Goal: Check status: Check status

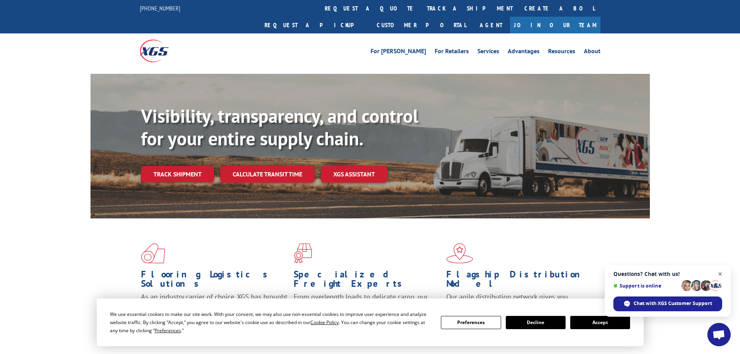
click at [719, 274] on span "Close chat" at bounding box center [720, 274] width 10 height 10
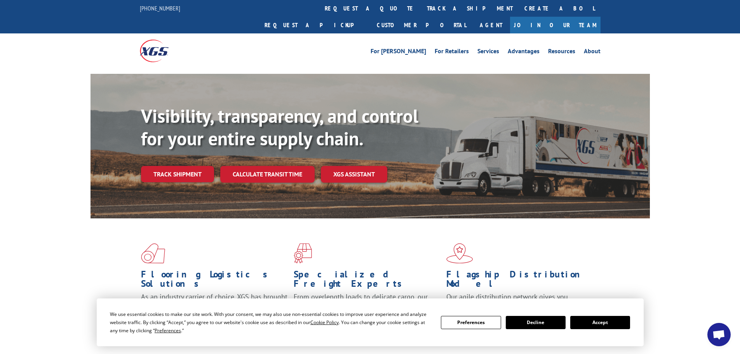
click at [601, 325] on button "Accept" at bounding box center [600, 322] width 60 height 13
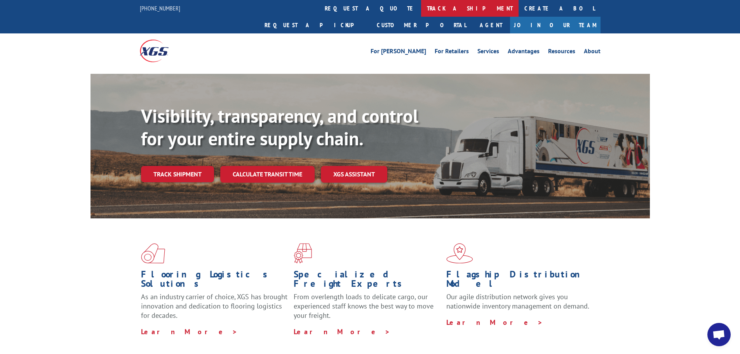
click at [421, 5] on link "track a shipment" at bounding box center [469, 8] width 97 height 17
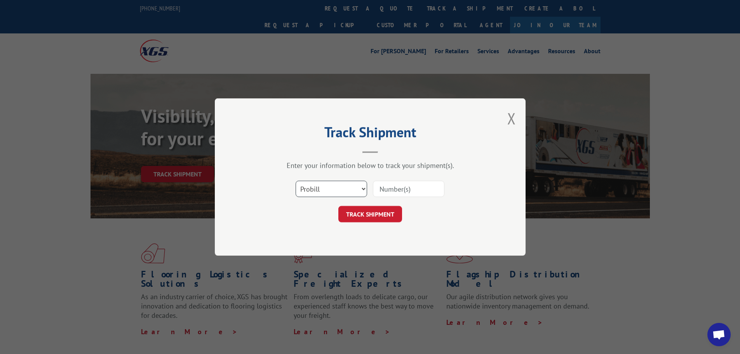
click at [365, 190] on select "Select category... Probill BOL PO" at bounding box center [330, 189] width 71 height 16
select select "bol"
click at [295, 181] on select "Select category... Probill BOL PO" at bounding box center [330, 189] width 71 height 16
click at [396, 190] on input at bounding box center [408, 189] width 71 height 16
paste input "[PERSON_NAME] [STREET_ADDRESS] (320) 808-9305"
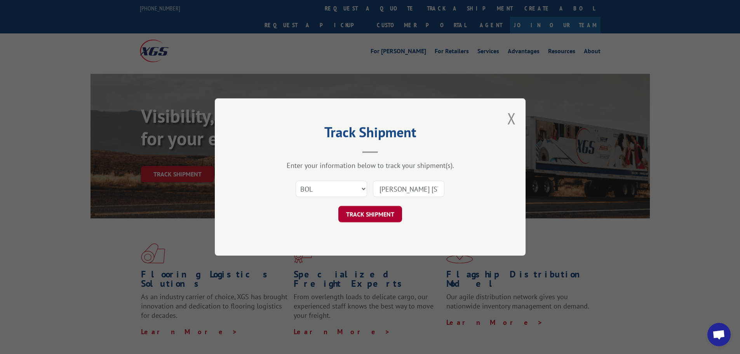
scroll to position [0, 165]
type input "[PERSON_NAME] [STREET_ADDRESS] (320) 808-9305"
click at [377, 217] on button "TRACK SHIPMENT" at bounding box center [370, 214] width 64 height 16
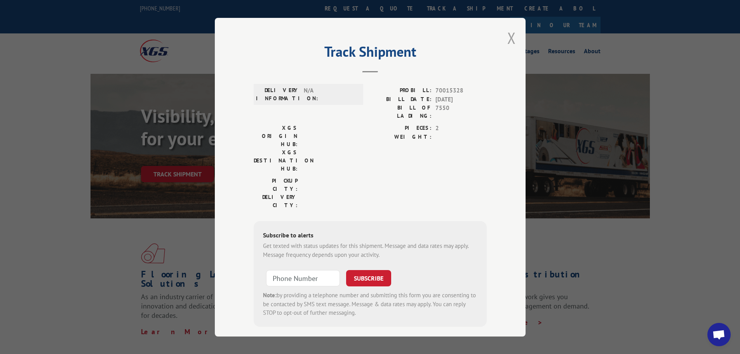
click at [507, 36] on button "Close modal" at bounding box center [511, 38] width 9 height 21
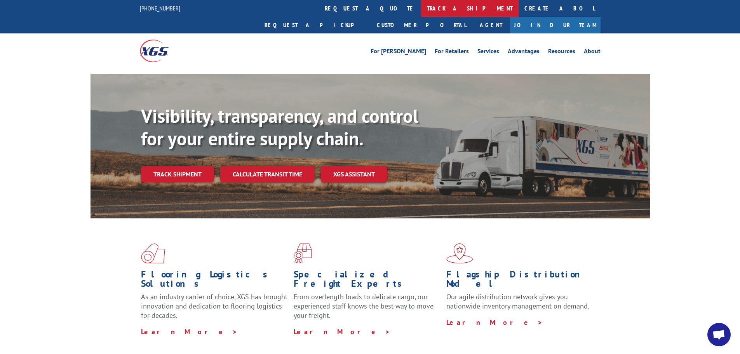
click at [421, 10] on link "track a shipment" at bounding box center [469, 8] width 97 height 17
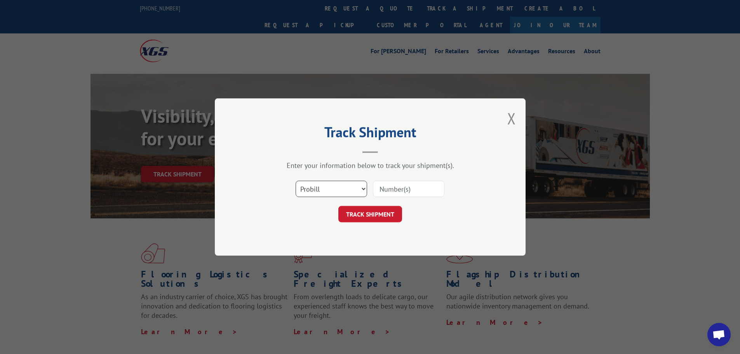
click at [363, 189] on select "Select category... Probill BOL PO" at bounding box center [330, 189] width 71 height 16
select select "bol"
click at [295, 181] on select "Select category... Probill BOL PO" at bounding box center [330, 189] width 71 height 16
click at [390, 191] on input at bounding box center [408, 189] width 71 height 16
paste input "7025518"
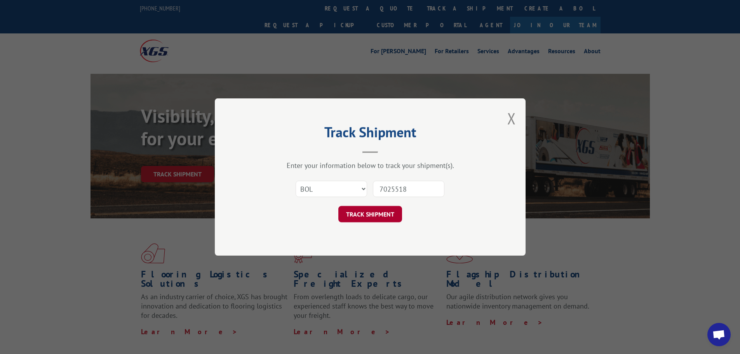
type input "7025518"
click at [373, 216] on button "TRACK SHIPMENT" at bounding box center [370, 214] width 64 height 16
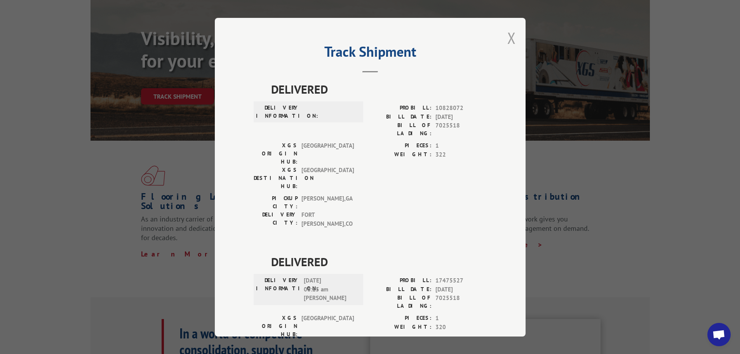
click at [511, 40] on button "Close modal" at bounding box center [511, 38] width 9 height 21
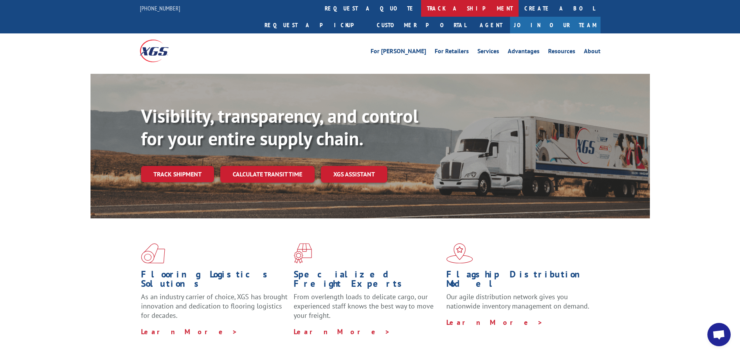
click at [421, 7] on link "track a shipment" at bounding box center [469, 8] width 97 height 17
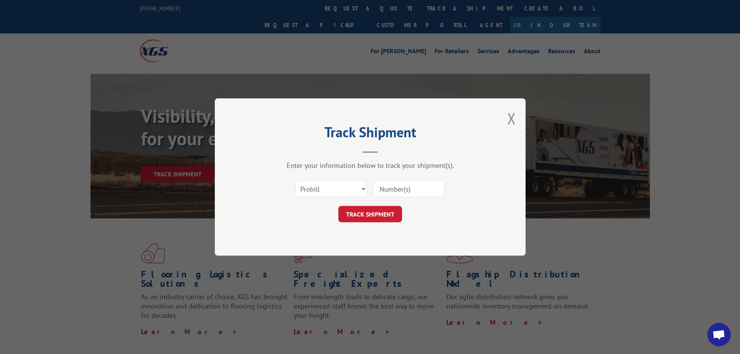
paste input "16681743"
type input "16681743"
click at [366, 209] on button "TRACK SHIPMENT" at bounding box center [370, 214] width 64 height 16
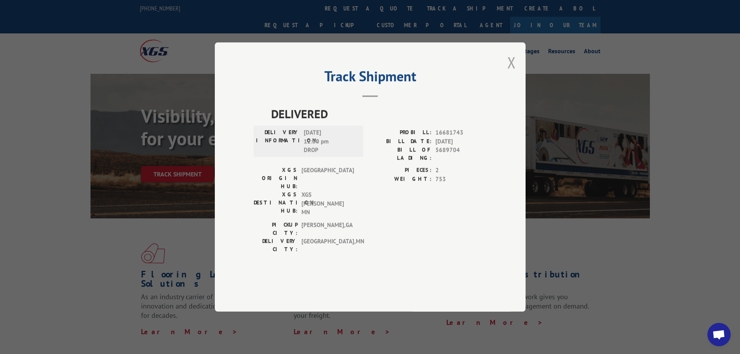
click at [510, 73] on button "Close modal" at bounding box center [511, 62] width 9 height 21
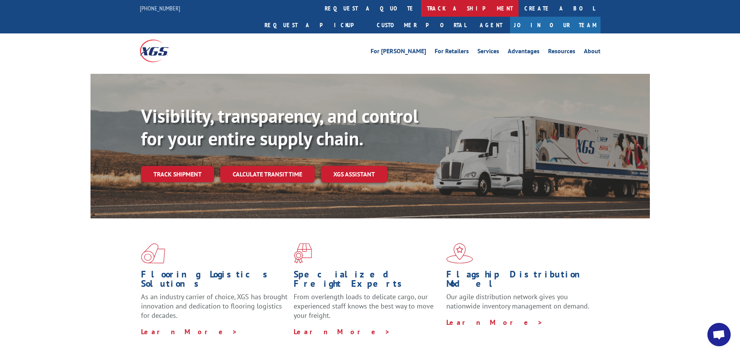
click at [421, 7] on link "track a shipment" at bounding box center [469, 8] width 97 height 17
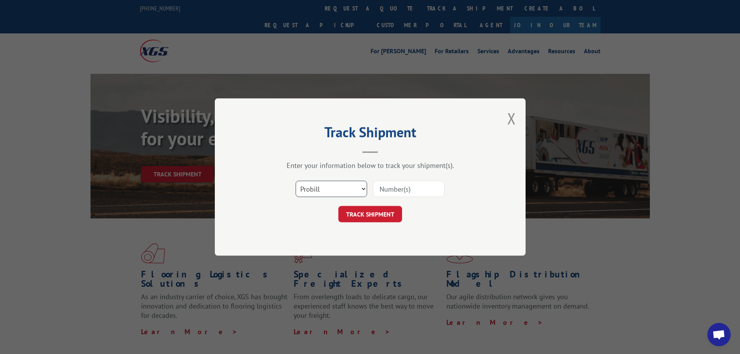
click at [363, 191] on select "Select category... Probill BOL PO" at bounding box center [330, 189] width 71 height 16
select select "bol"
click at [295, 181] on select "Select category... Probill BOL PO" at bounding box center [330, 189] width 71 height 16
click at [391, 190] on input at bounding box center [408, 189] width 71 height 16
paste input "16681743"
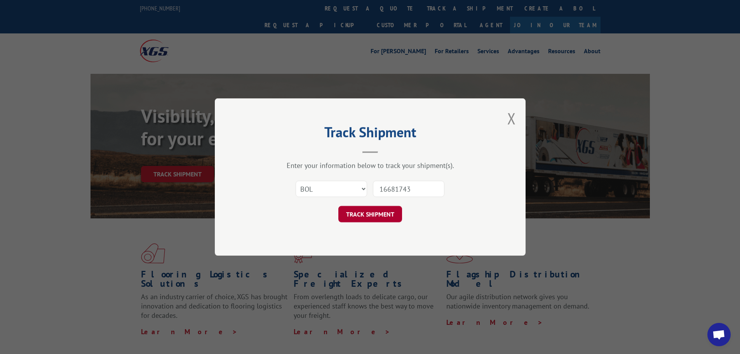
type input "16681743"
drag, startPoint x: 372, startPoint y: 214, endPoint x: 472, endPoint y: 172, distance: 108.6
click at [374, 214] on button "TRACK SHIPMENT" at bounding box center [370, 214] width 64 height 16
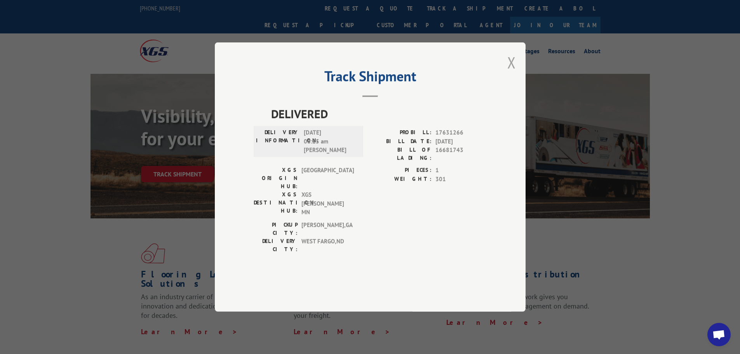
click at [513, 73] on button "Close modal" at bounding box center [511, 62] width 9 height 21
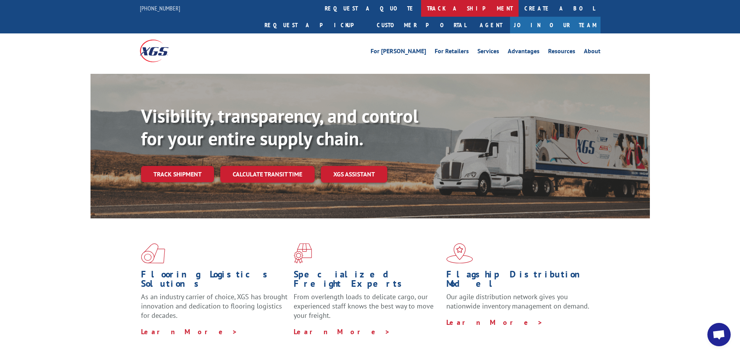
click at [421, 11] on link "track a shipment" at bounding box center [469, 8] width 97 height 17
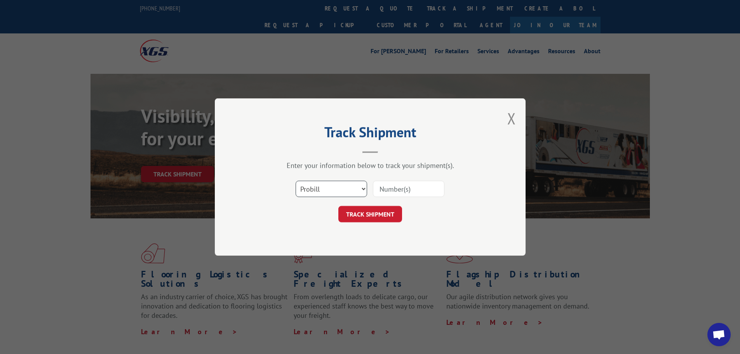
click at [360, 188] on select "Select category... Probill BOL PO" at bounding box center [330, 189] width 71 height 16
select select "bol"
click at [295, 181] on select "Select category... Probill BOL PO" at bounding box center [330, 189] width 71 height 16
click at [390, 190] on input at bounding box center [408, 189] width 71 height 16
paste input "- 5474781"
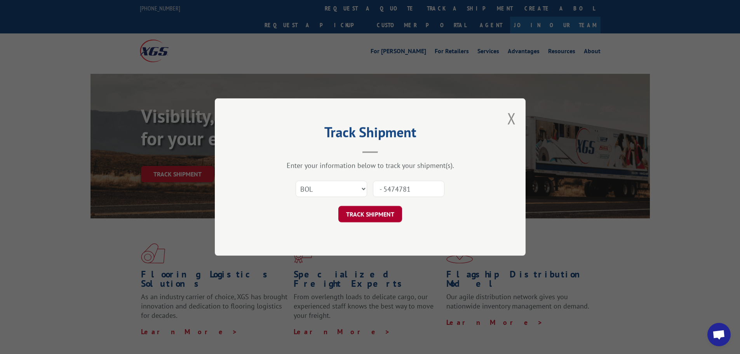
type input "- 5474781"
click at [370, 219] on button "TRACK SHIPMENT" at bounding box center [370, 214] width 64 height 16
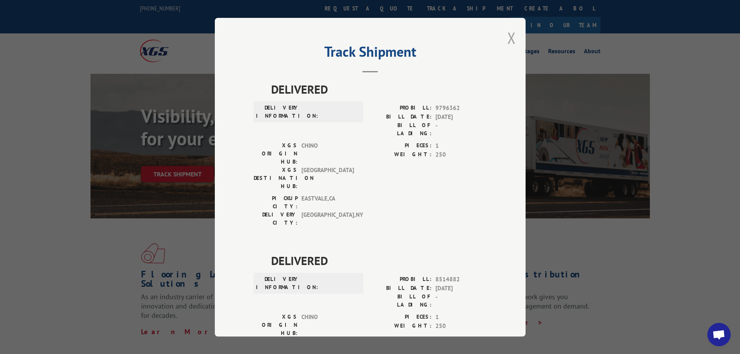
click at [507, 38] on button "Close modal" at bounding box center [511, 38] width 9 height 21
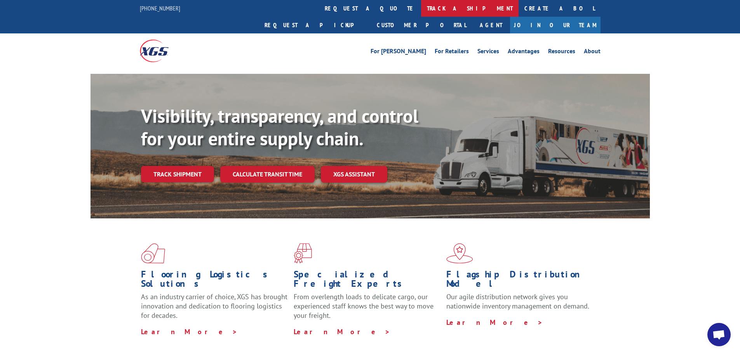
click at [421, 7] on link "track a shipment" at bounding box center [469, 8] width 97 height 17
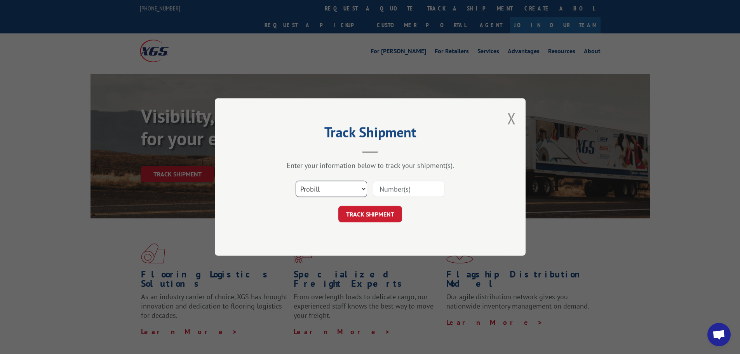
click at [362, 189] on select "Select category... Probill BOL PO" at bounding box center [330, 189] width 71 height 16
select select "bol"
click at [295, 181] on select "Select category... Probill BOL PO" at bounding box center [330, 189] width 71 height 16
click at [388, 184] on input at bounding box center [408, 189] width 71 height 16
paste input "5470606"
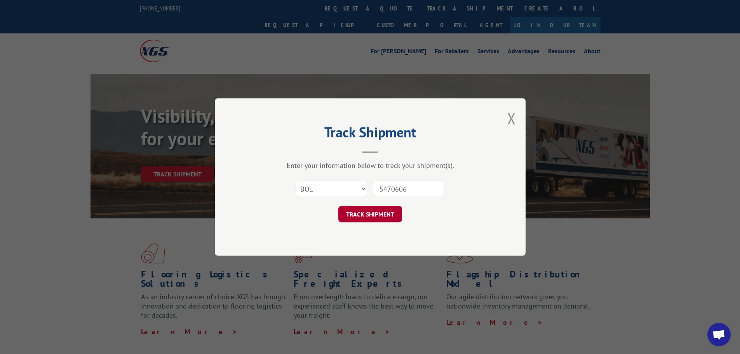
type input "5470606"
click at [360, 217] on button "TRACK SHIPMENT" at bounding box center [370, 214] width 64 height 16
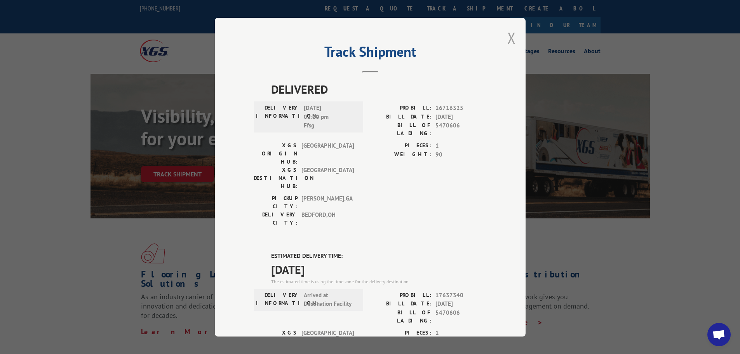
click at [511, 38] on button "Close modal" at bounding box center [511, 38] width 9 height 21
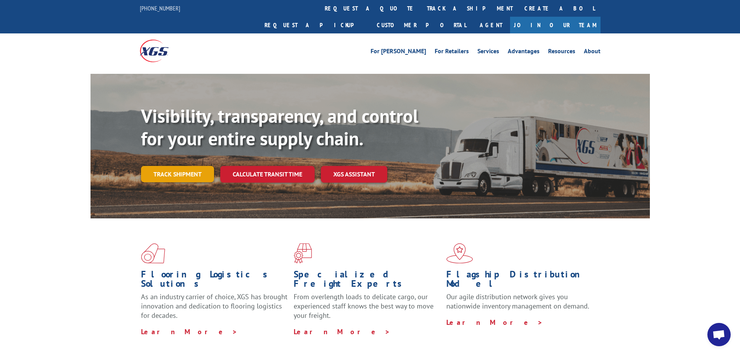
click at [182, 166] on link "Track shipment" at bounding box center [177, 174] width 73 height 16
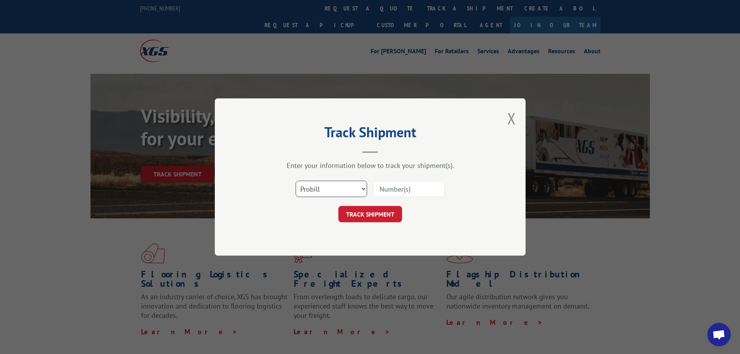
click at [366, 189] on select "Select category... Probill BOL PO" at bounding box center [330, 189] width 71 height 16
select select "bol"
click at [295, 181] on select "Select category... Probill BOL PO" at bounding box center [330, 189] width 71 height 16
paste input "5470606"
type input "5470606"
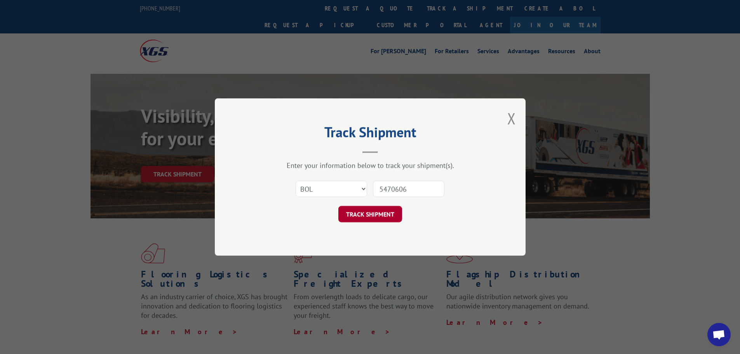
click at [366, 216] on button "TRACK SHIPMENT" at bounding box center [370, 214] width 64 height 16
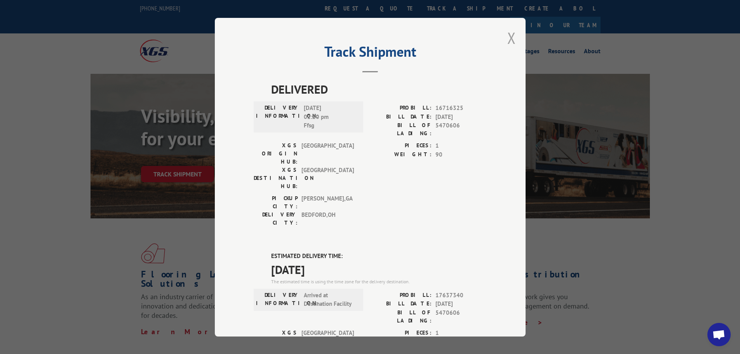
click at [509, 40] on button "Close modal" at bounding box center [511, 38] width 9 height 21
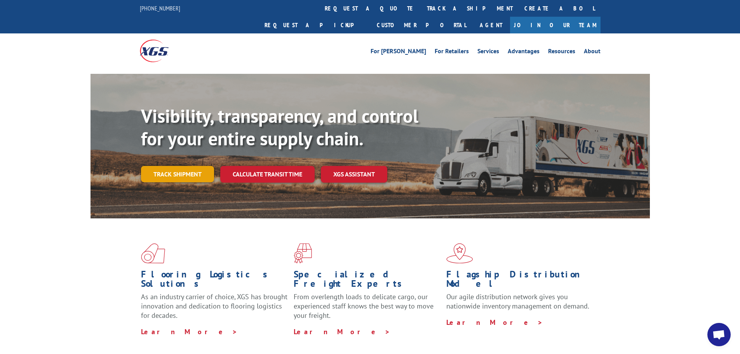
click at [170, 166] on link "Track shipment" at bounding box center [177, 174] width 73 height 16
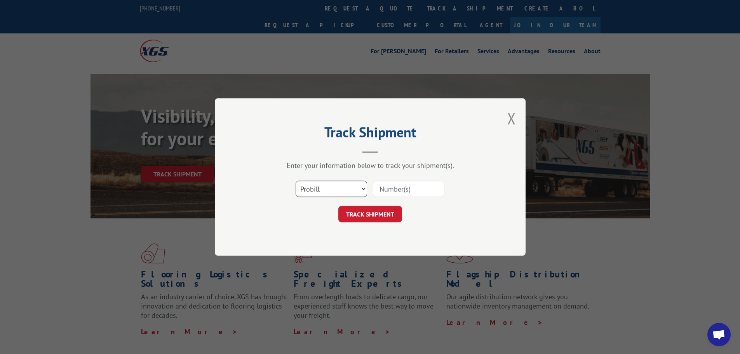
click at [363, 188] on select "Select category... Probill BOL PO" at bounding box center [330, 189] width 71 height 16
select select "bol"
click at [295, 181] on select "Select category... Probill BOL PO" at bounding box center [330, 189] width 71 height 16
click at [392, 188] on input at bounding box center [408, 189] width 71 height 16
paste input "5474781"
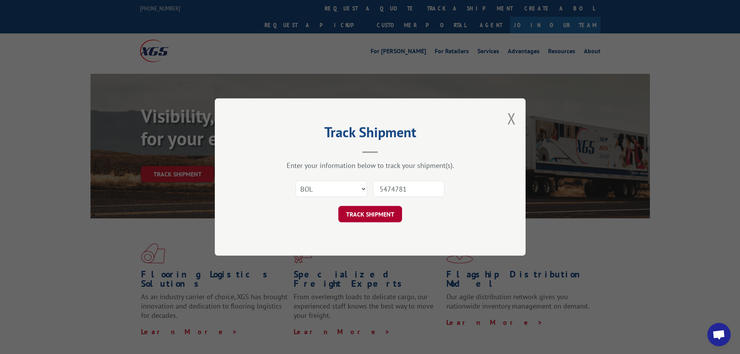
type input "5474781"
click at [366, 215] on button "TRACK SHIPMENT" at bounding box center [370, 214] width 64 height 16
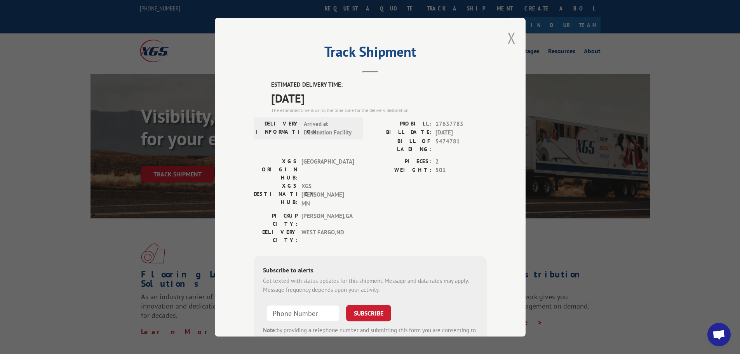
click at [507, 35] on button "Close modal" at bounding box center [511, 38] width 9 height 21
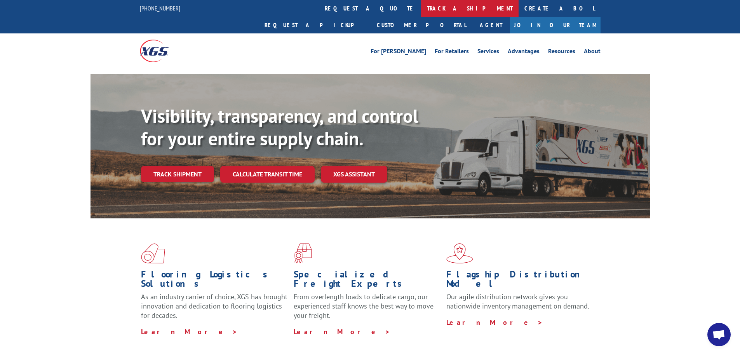
click at [421, 7] on link "track a shipment" at bounding box center [469, 8] width 97 height 17
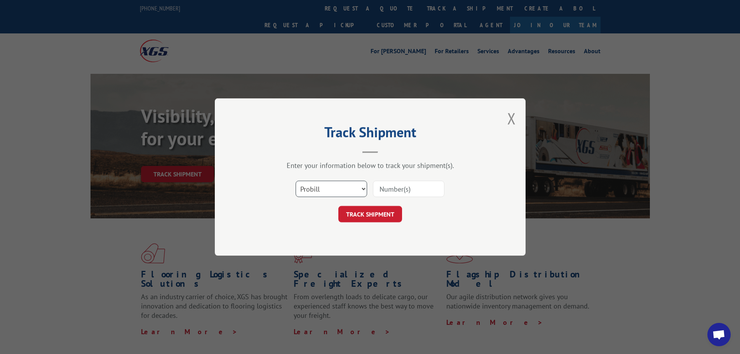
click at [362, 189] on select "Select category... Probill BOL PO" at bounding box center [330, 189] width 71 height 16
select select "bol"
click at [295, 181] on select "Select category... Probill BOL PO" at bounding box center [330, 189] width 71 height 16
click at [387, 185] on input at bounding box center [408, 189] width 71 height 16
paste input "7051810"
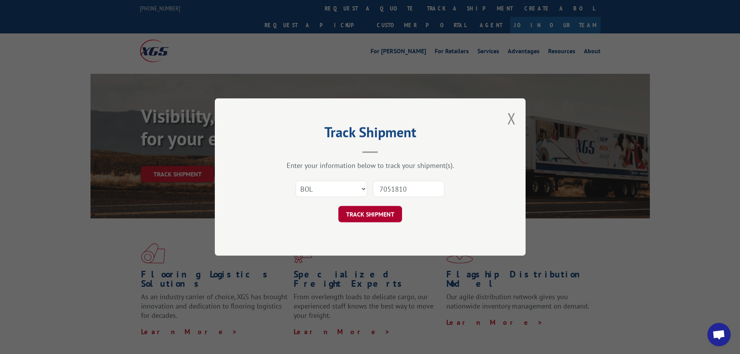
type input "7051810"
click at [384, 214] on button "TRACK SHIPMENT" at bounding box center [370, 214] width 64 height 16
